Goal: Connect with others: Connect with others

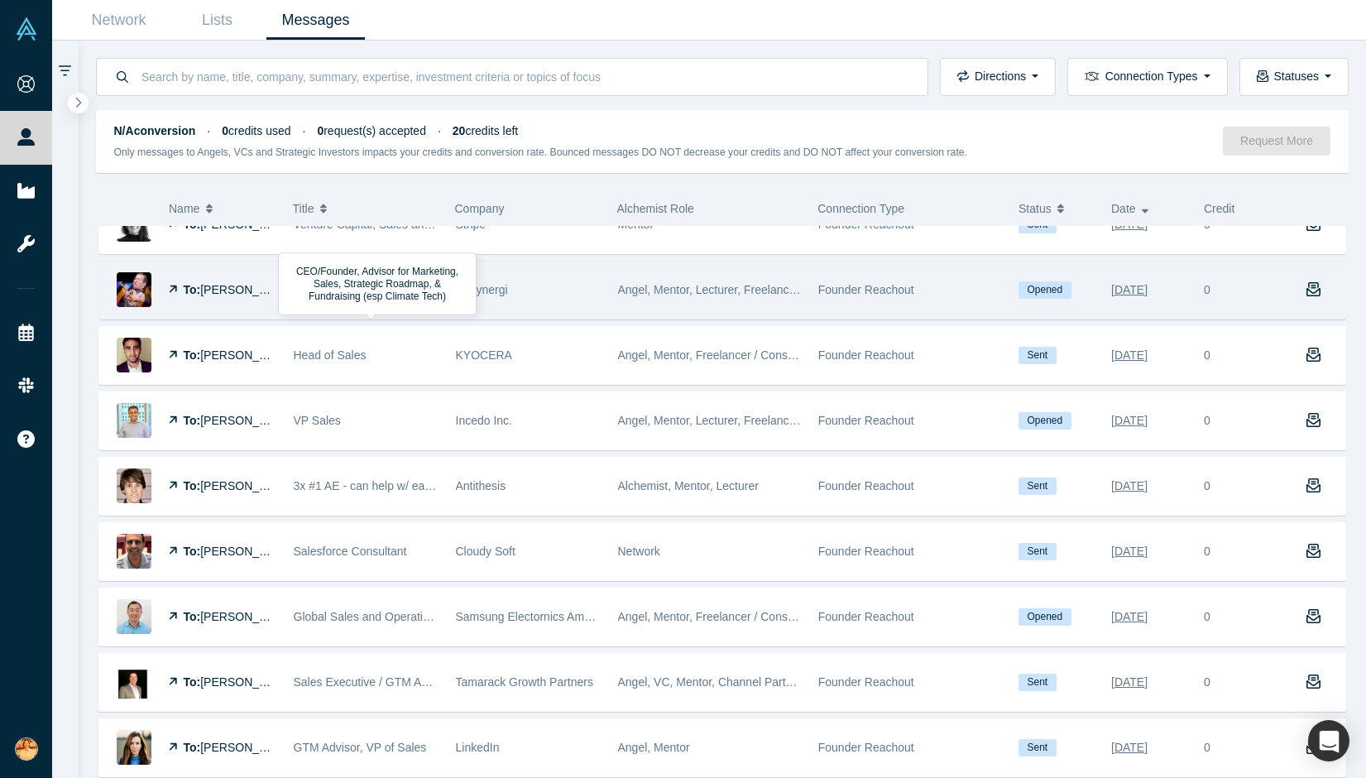
scroll to position [638, 0]
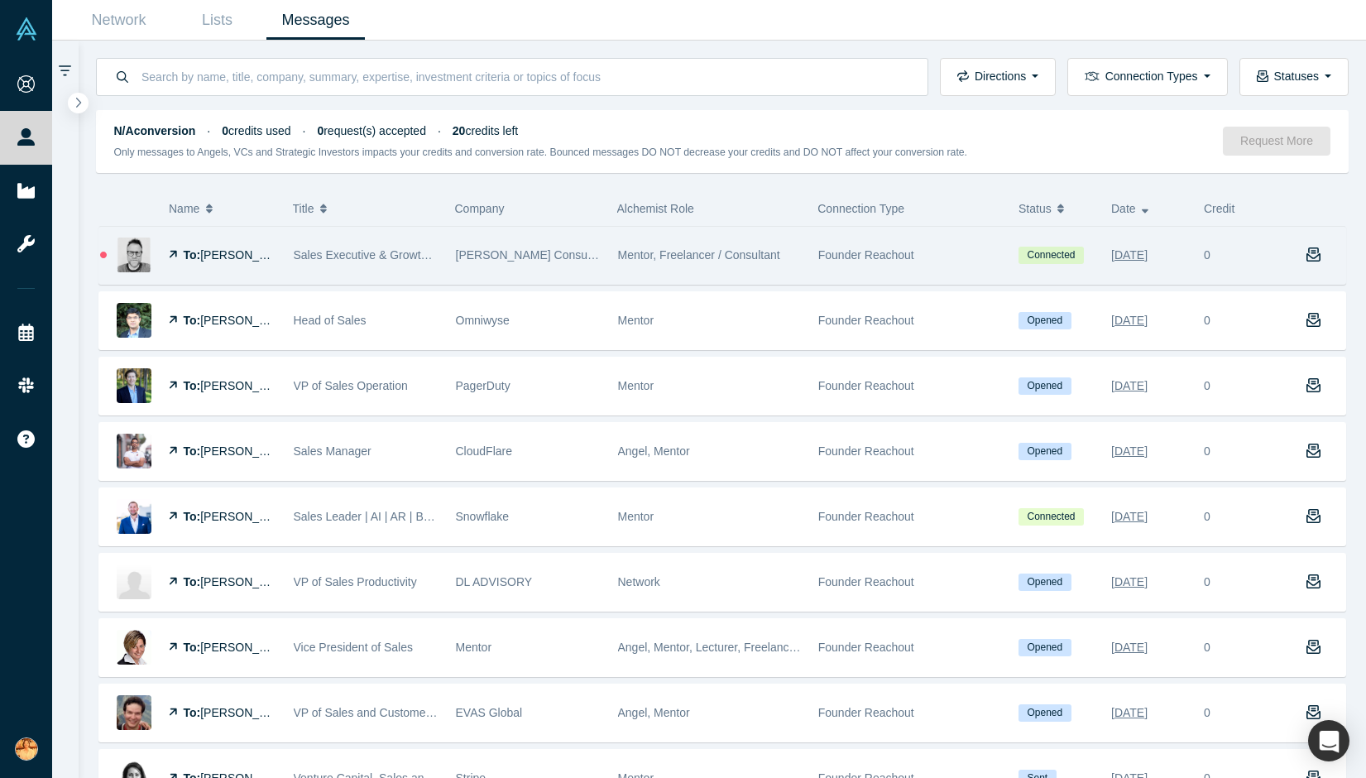
click at [702, 265] on div "Mentor, Freelancer / Consultant" at bounding box center [709, 255] width 183 height 57
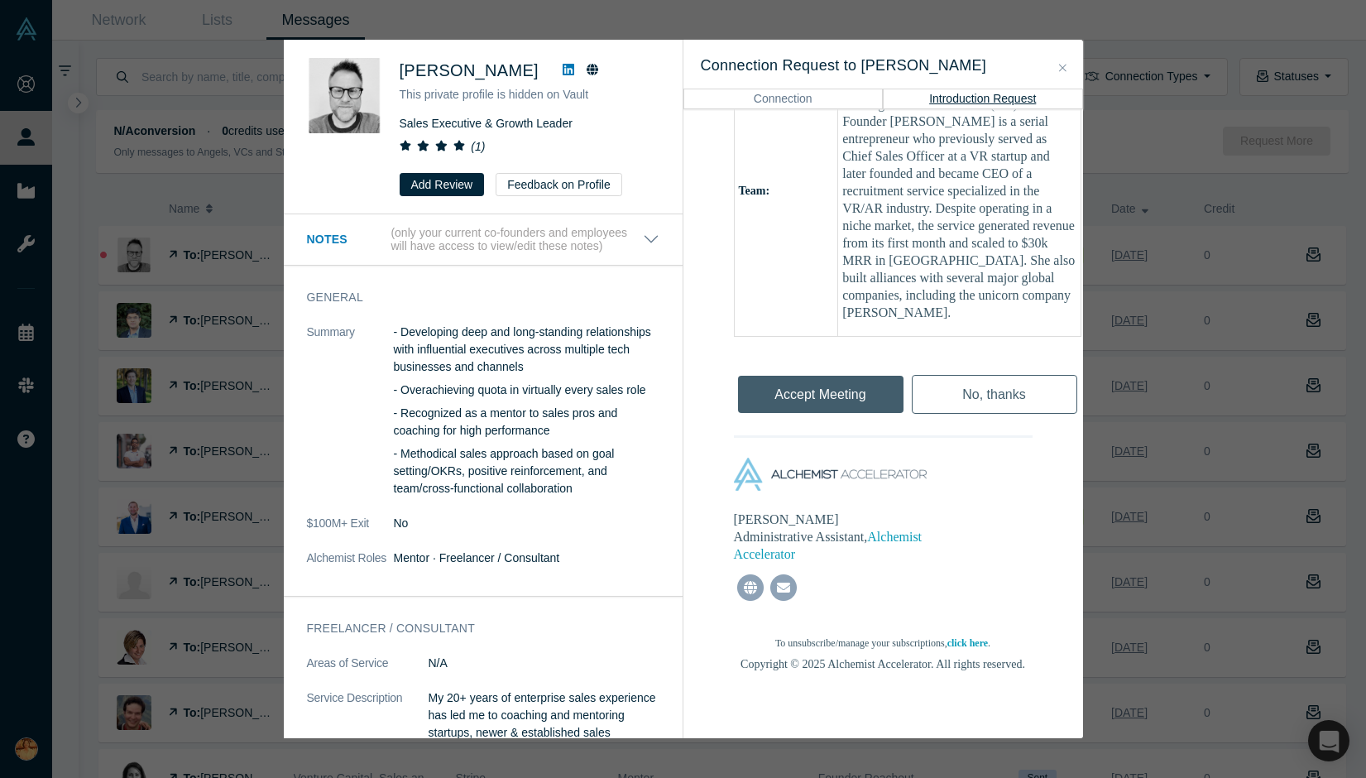
scroll to position [1193, 0]
click at [1062, 65] on icon "Close" at bounding box center [1062, 68] width 7 height 12
